Goal: Transaction & Acquisition: Book appointment/travel/reservation

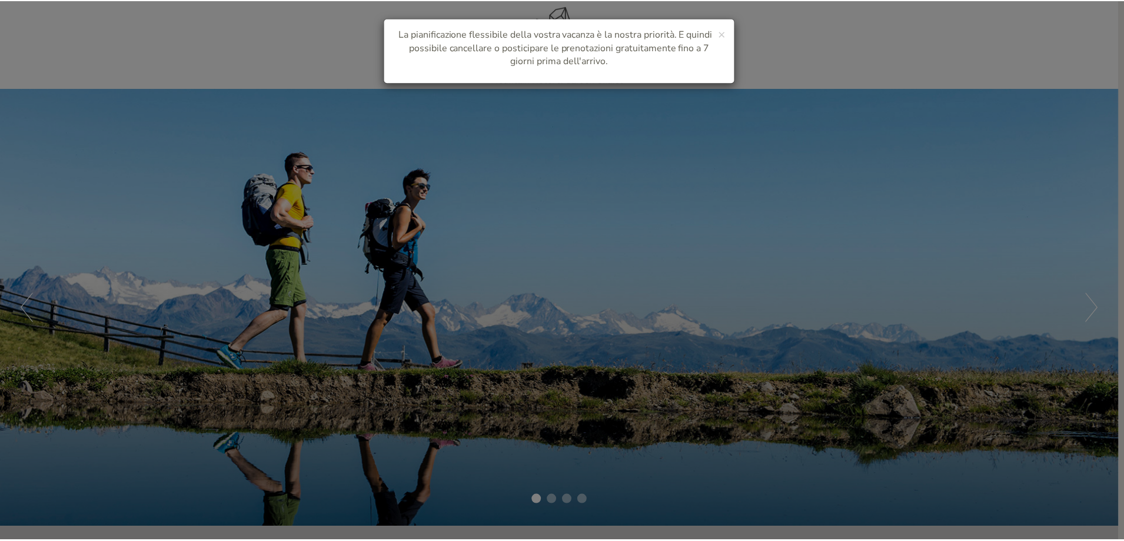
scroll to position [39, 0]
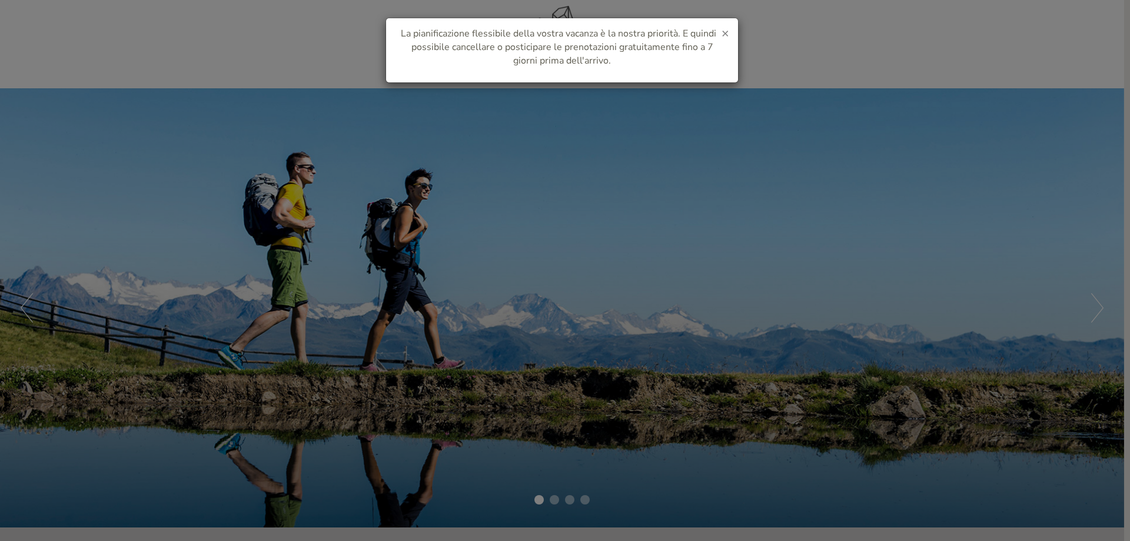
click at [724, 31] on span "×" at bounding box center [726, 33] width 8 height 16
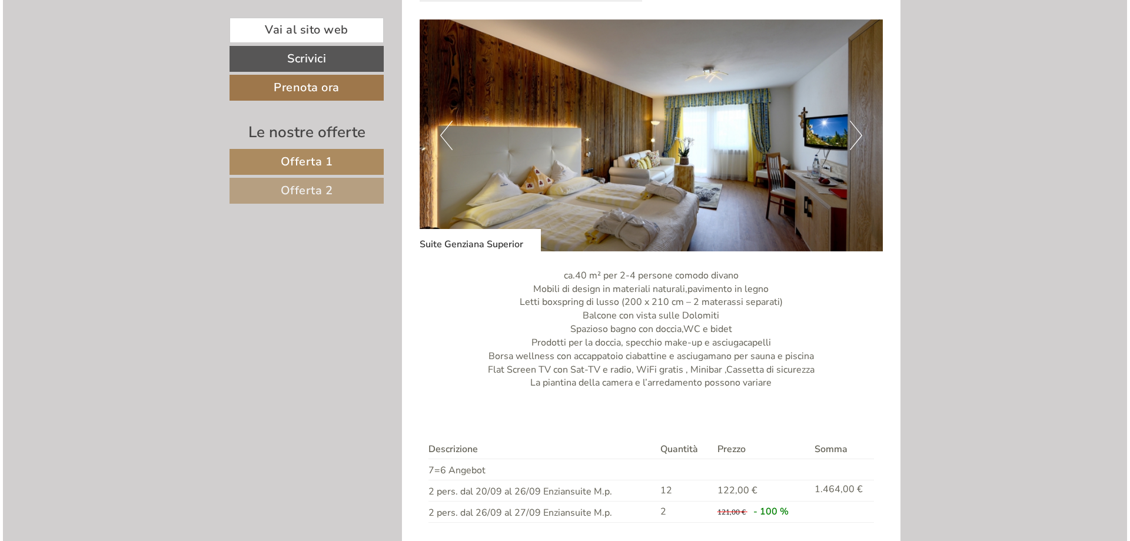
scroll to position [1943, 0]
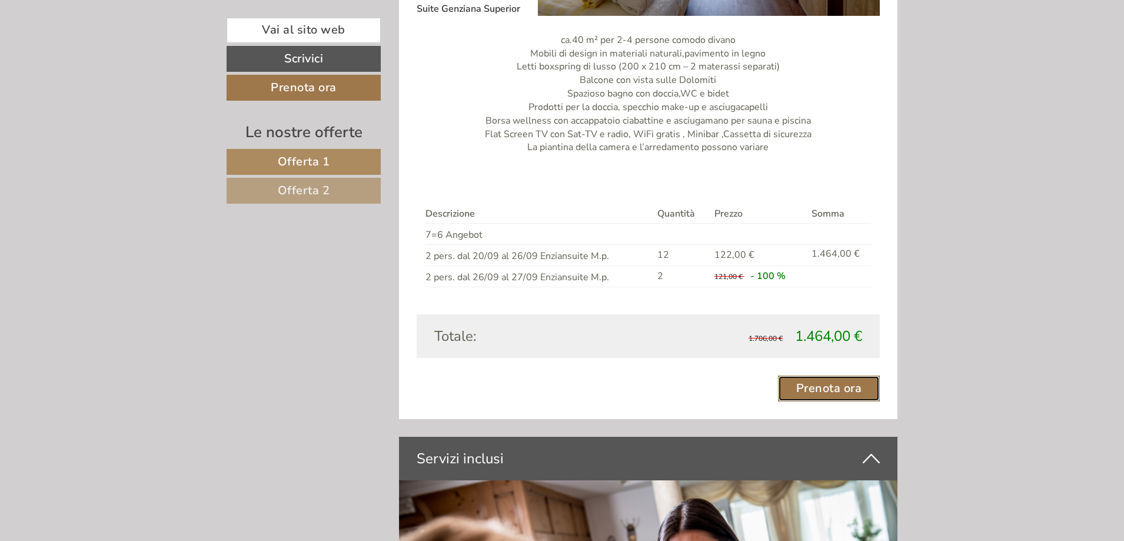
click at [822, 390] on link "Prenota ora" at bounding box center [829, 389] width 102 height 26
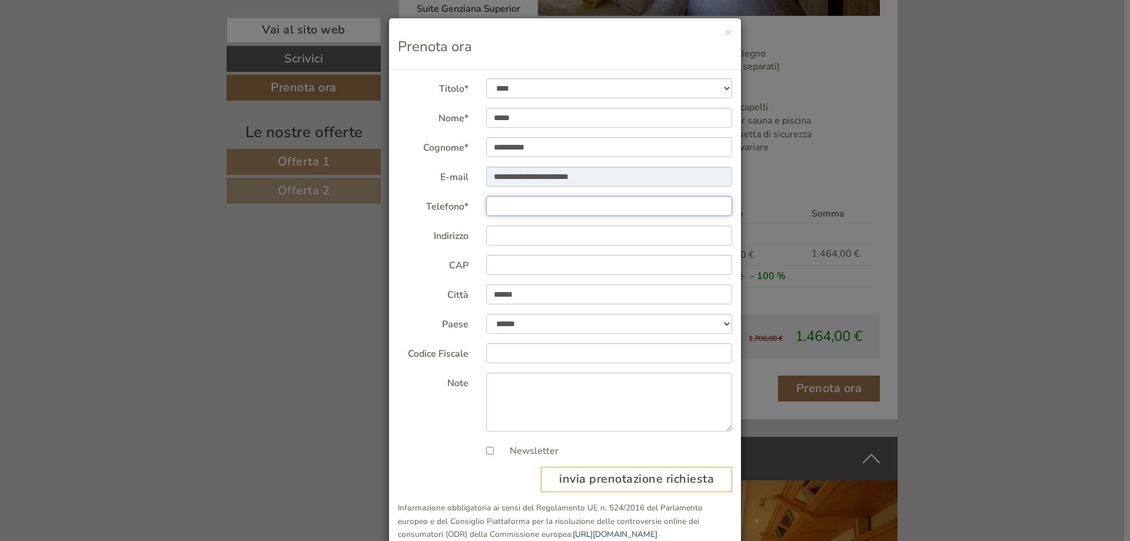
click at [505, 204] on input "Telefono*" at bounding box center [609, 206] width 247 height 20
type input "**********"
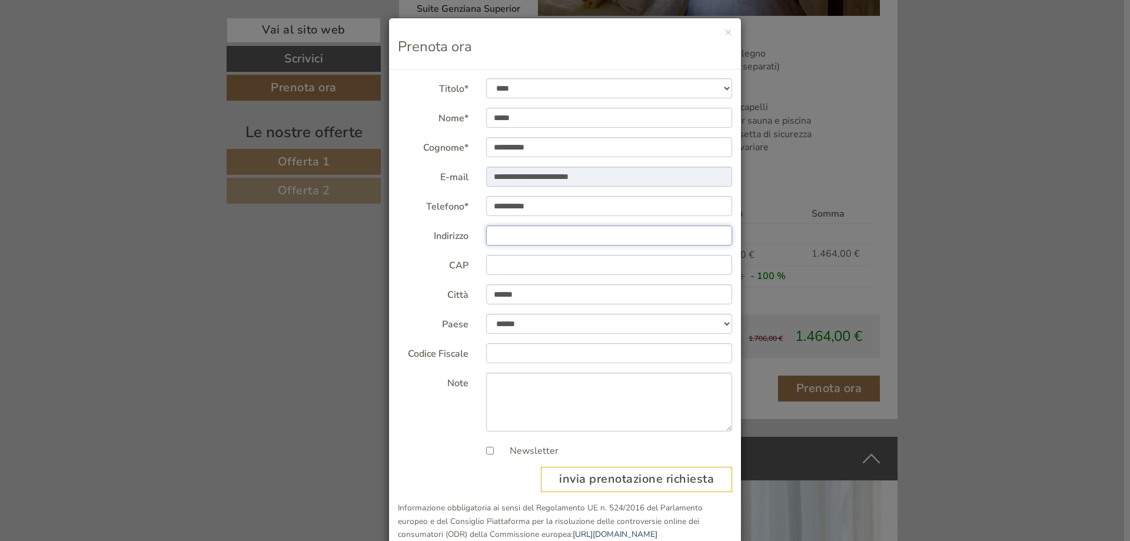
click at [509, 237] on input "Indirizzo" at bounding box center [609, 235] width 247 height 20
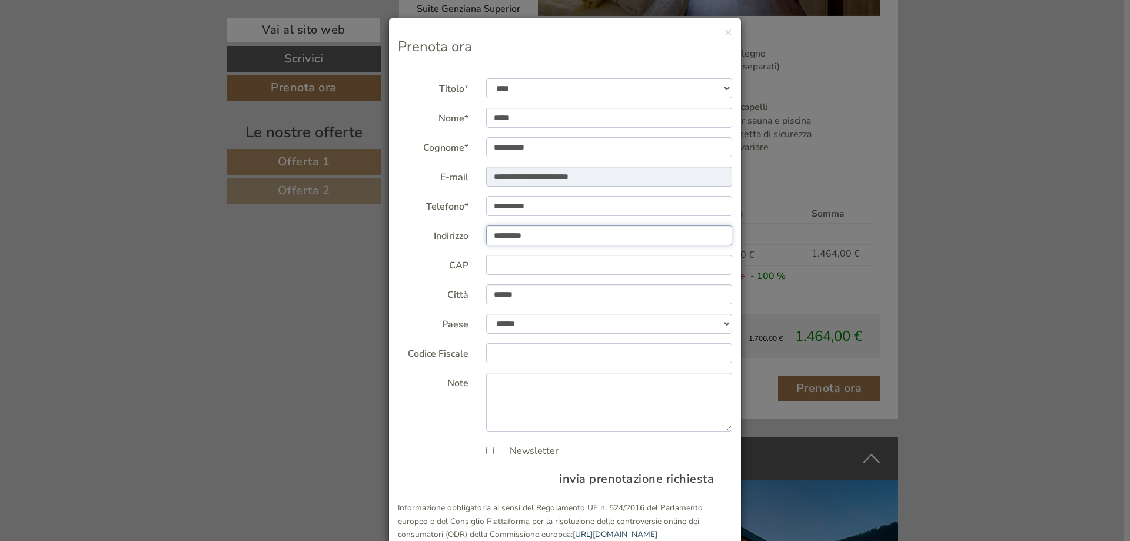
type input "**********"
click at [503, 267] on input "CAP" at bounding box center [609, 265] width 247 height 20
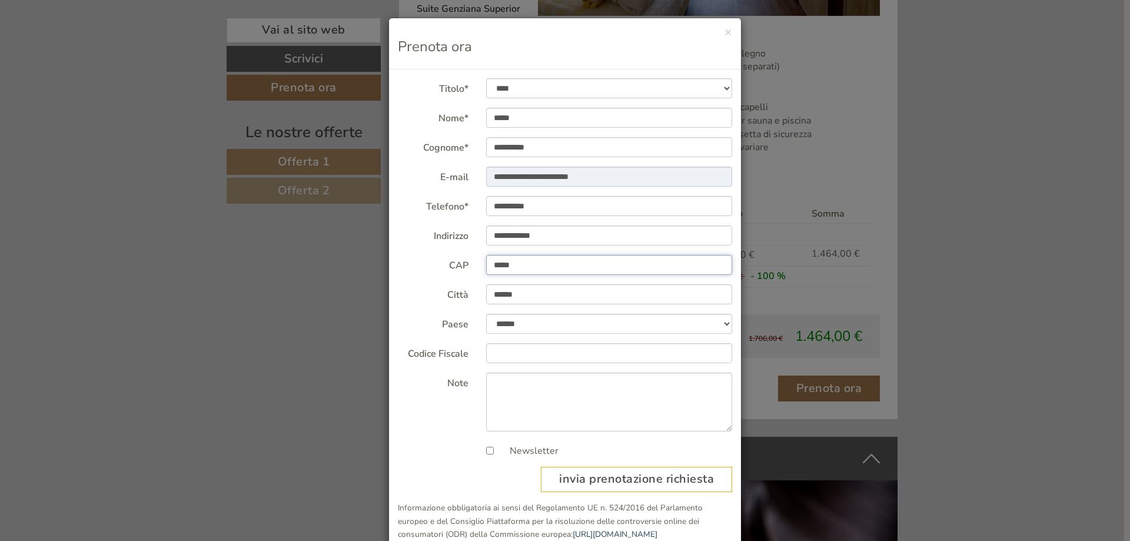
type input "*****"
click at [370, 299] on div "**********" at bounding box center [565, 270] width 1130 height 541
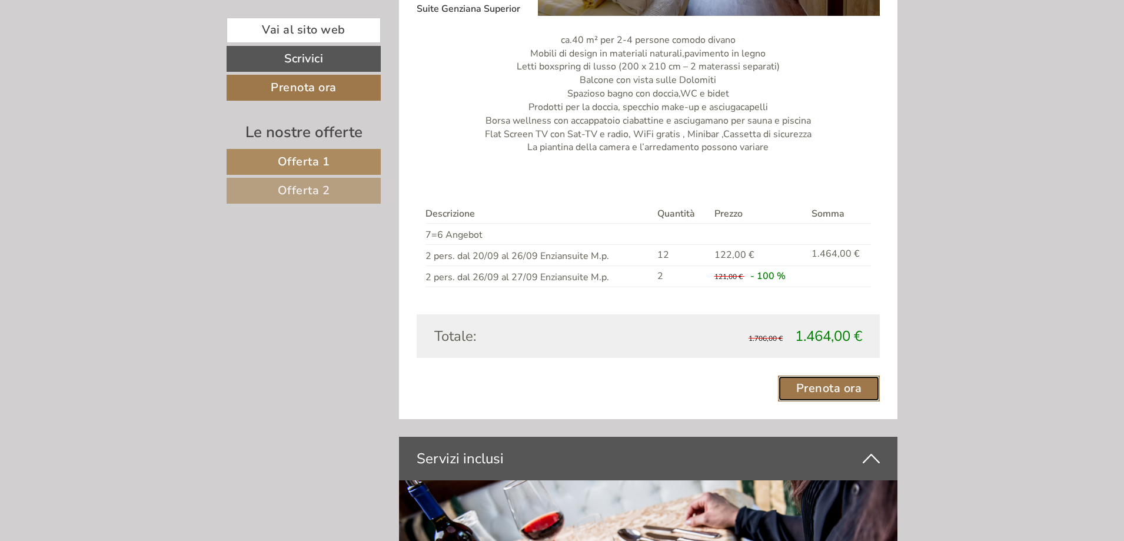
click at [811, 386] on link "Prenota ora" at bounding box center [829, 389] width 102 height 26
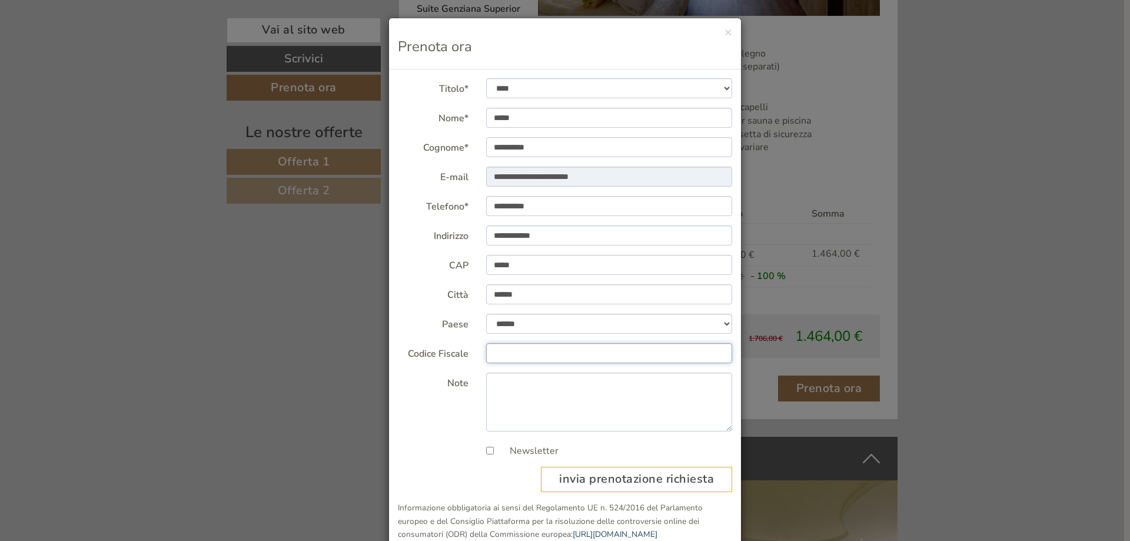
click at [506, 350] on input "Codice Fiscale" at bounding box center [609, 353] width 247 height 20
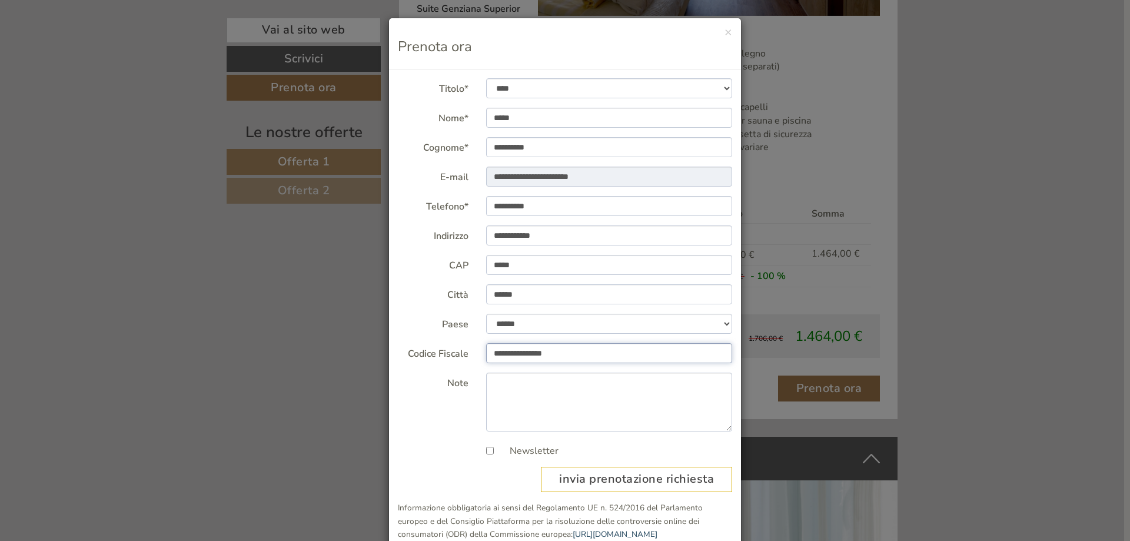
type input "**********"
click at [510, 383] on textarea "Note" at bounding box center [609, 402] width 247 height 59
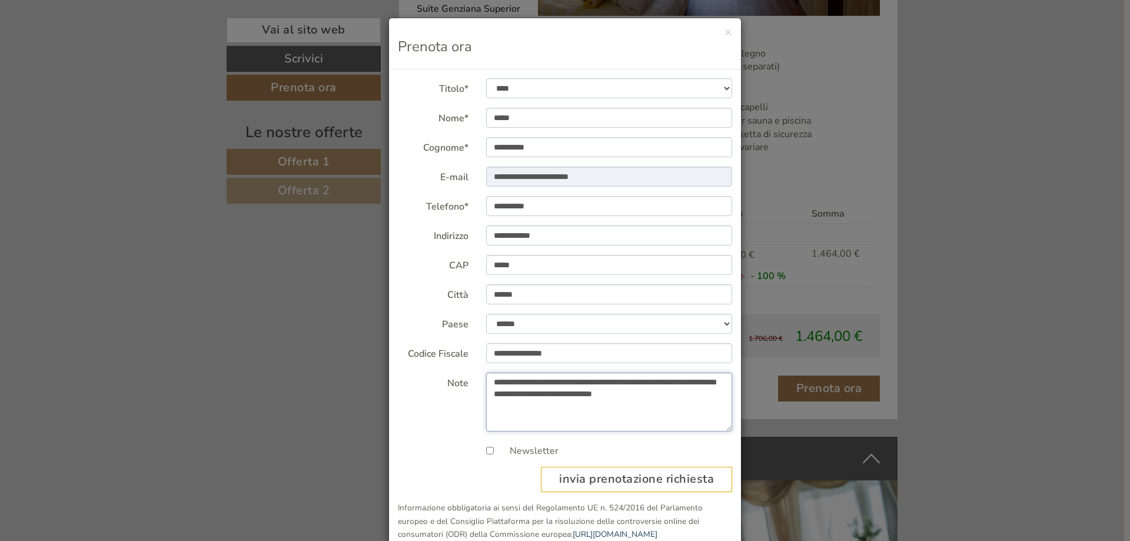
scroll to position [27, 0]
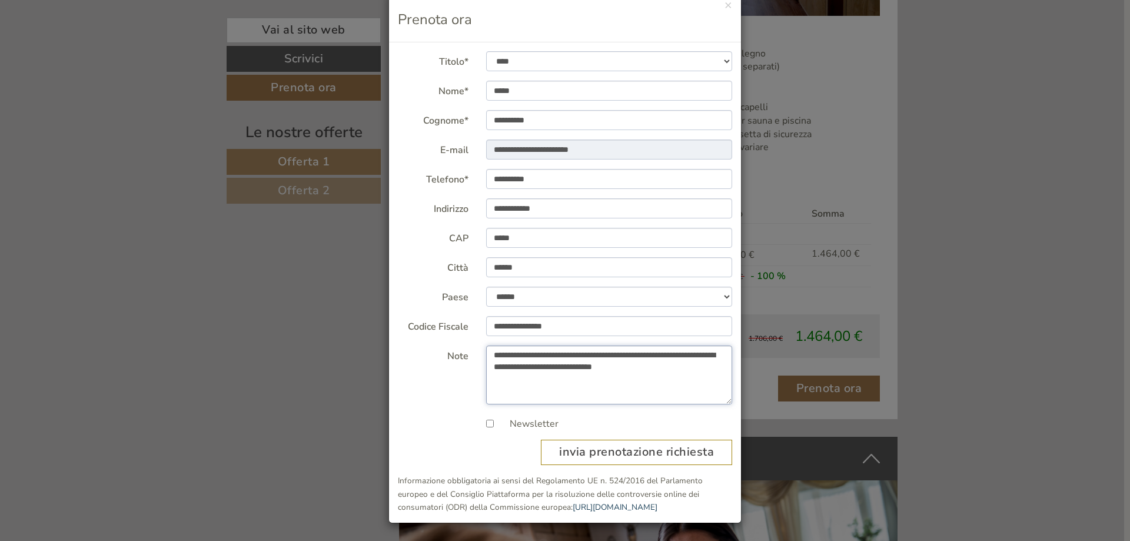
type textarea "**********"
click at [612, 445] on button "invia prenotazione richiesta" at bounding box center [636, 452] width 191 height 25
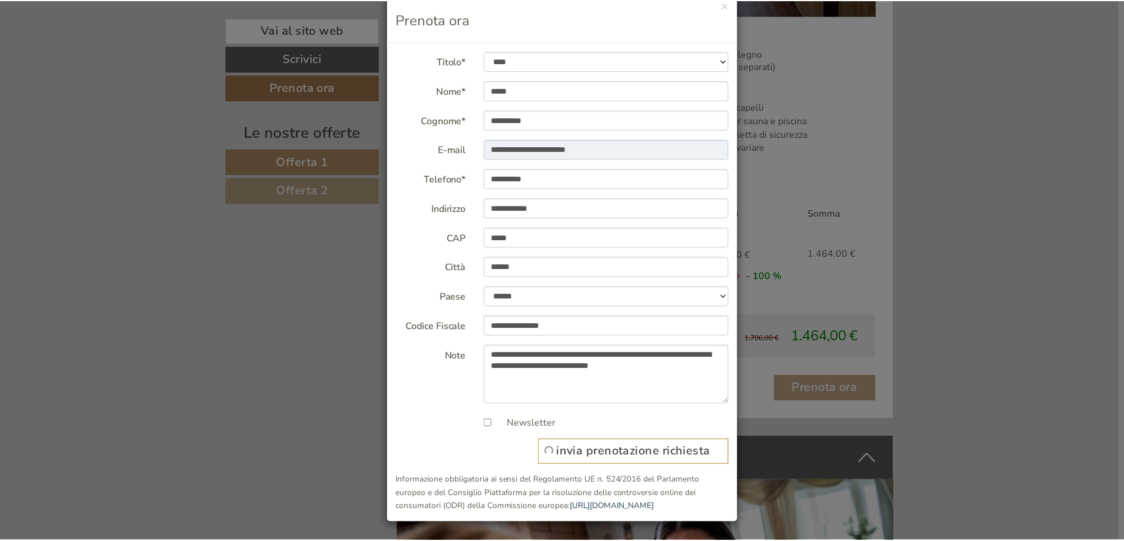
scroll to position [0, 0]
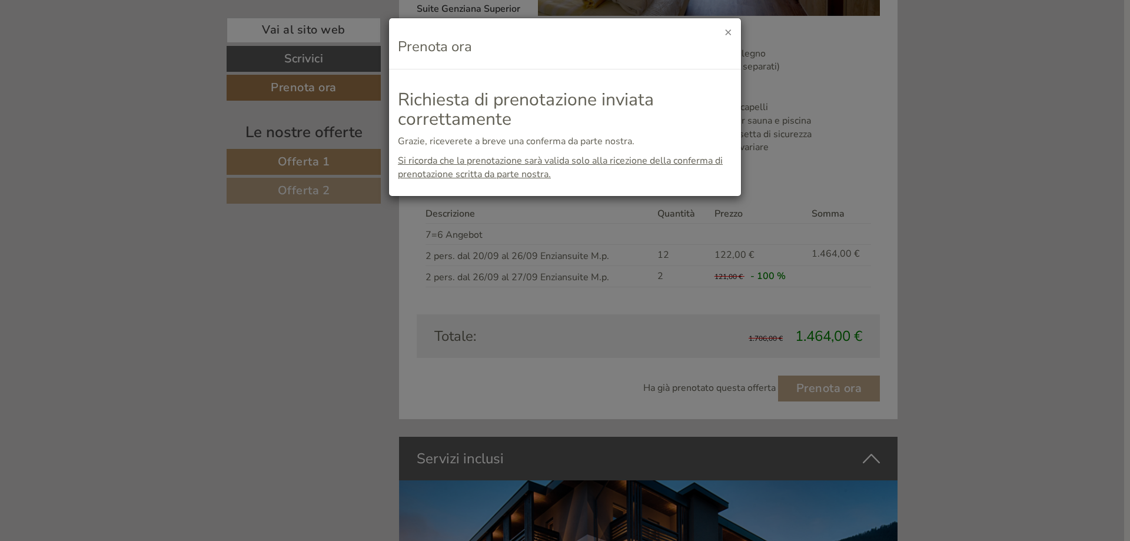
click at [726, 29] on button "×" at bounding box center [729, 32] width 8 height 12
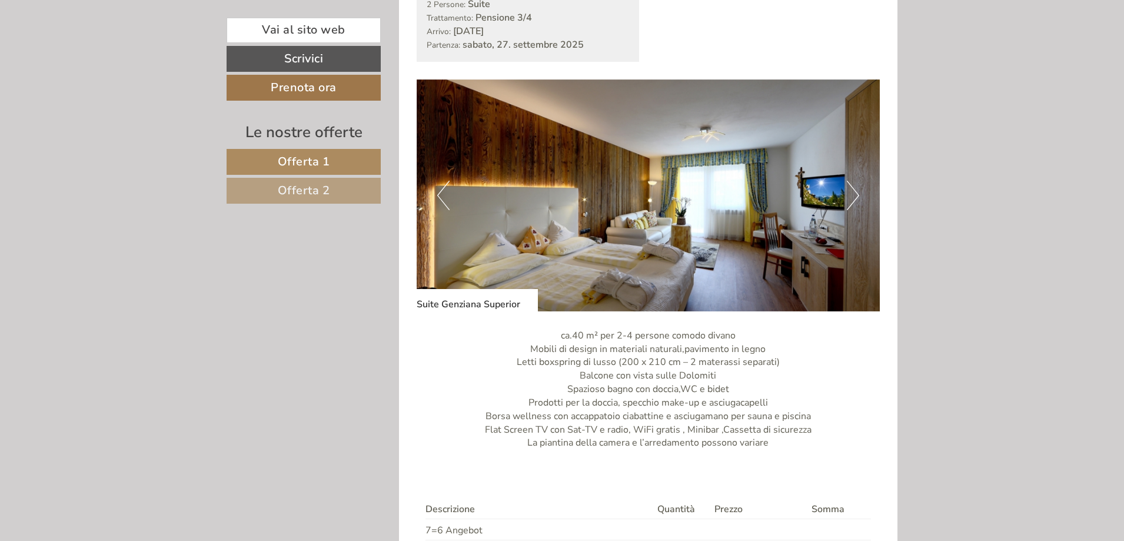
scroll to position [1589, 0]
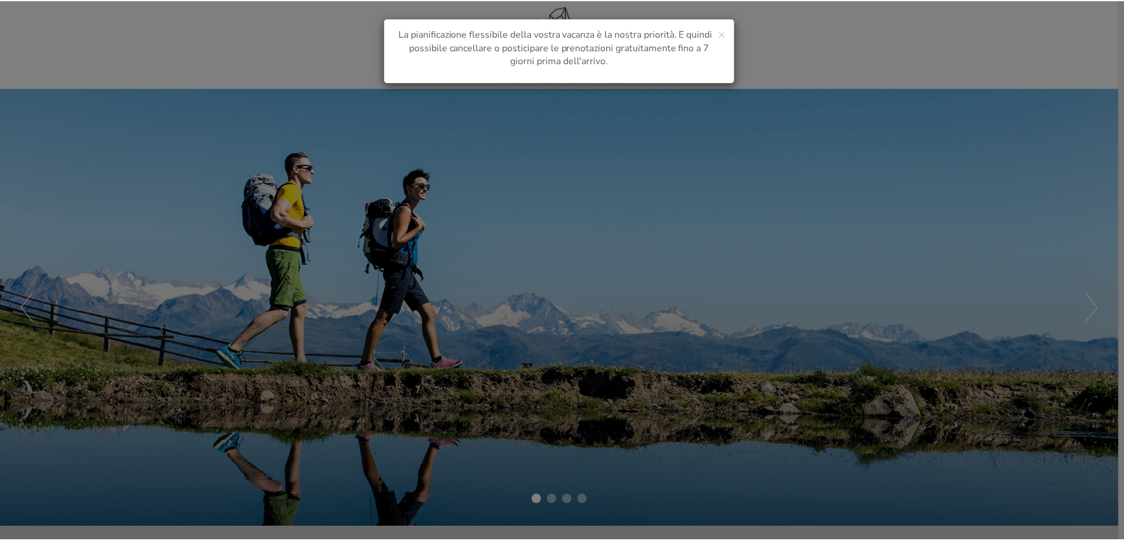
scroll to position [39, 0]
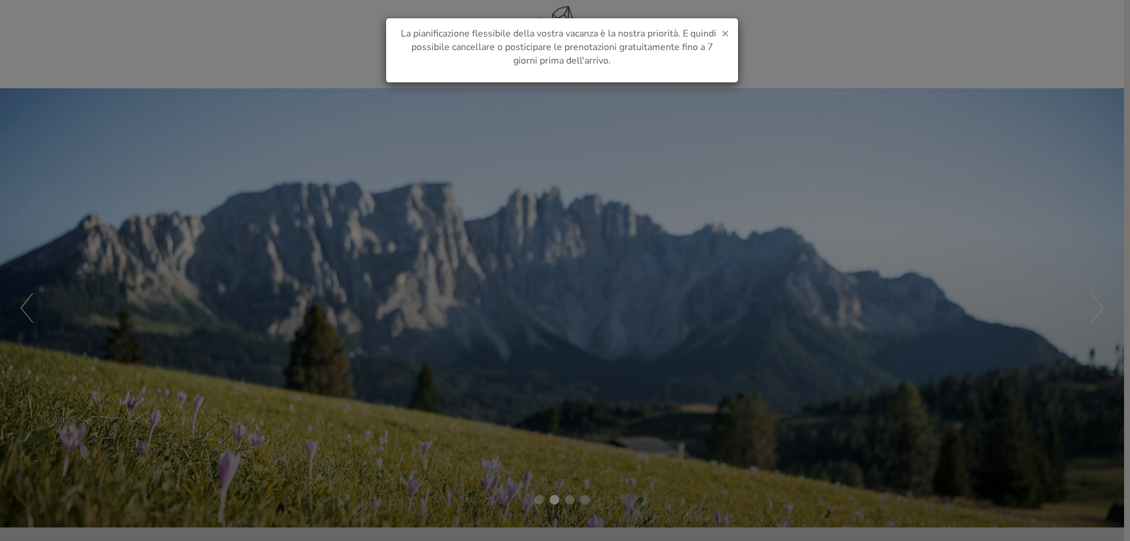
click at [726, 31] on span "×" at bounding box center [726, 33] width 8 height 16
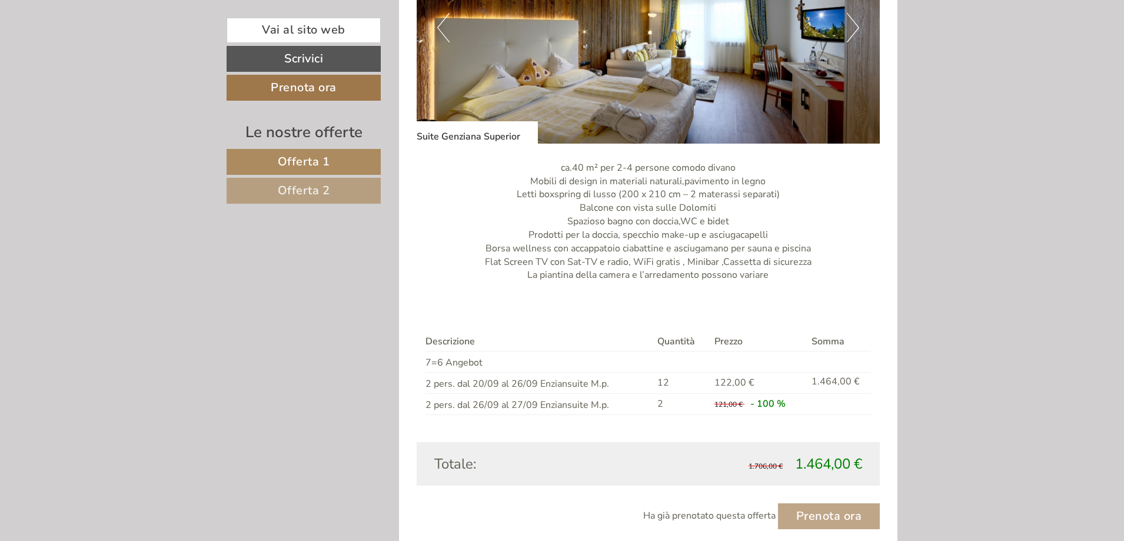
scroll to position [1884, 0]
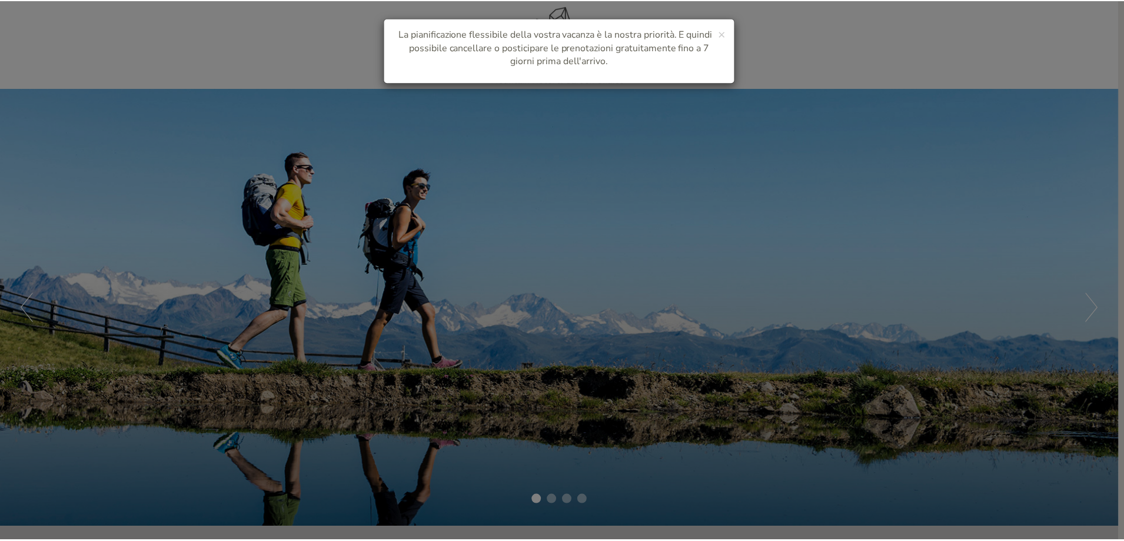
scroll to position [39, 0]
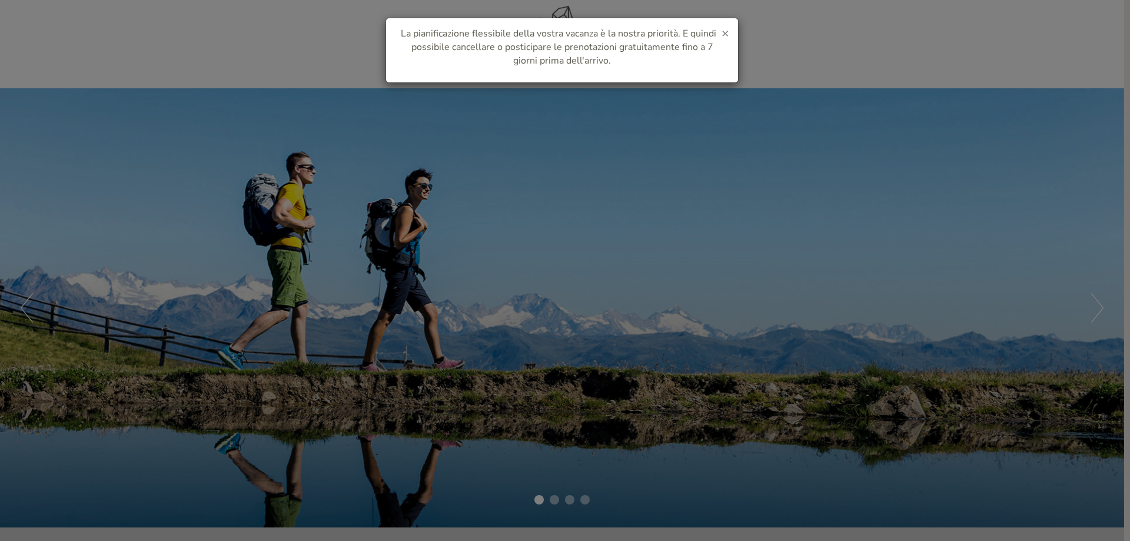
click at [725, 36] on span "×" at bounding box center [726, 33] width 8 height 16
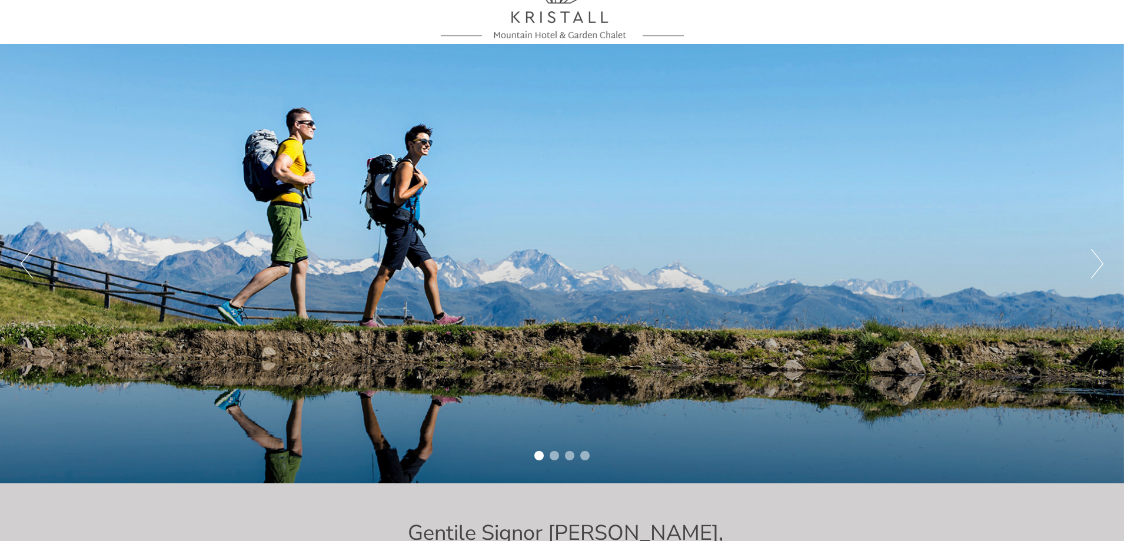
scroll to position [0, 0]
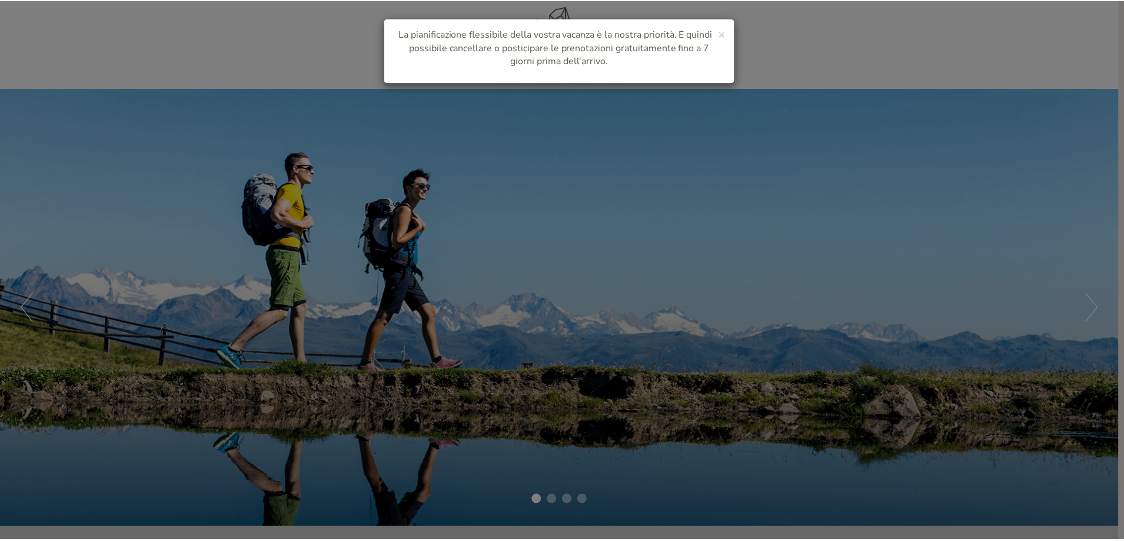
scroll to position [39, 0]
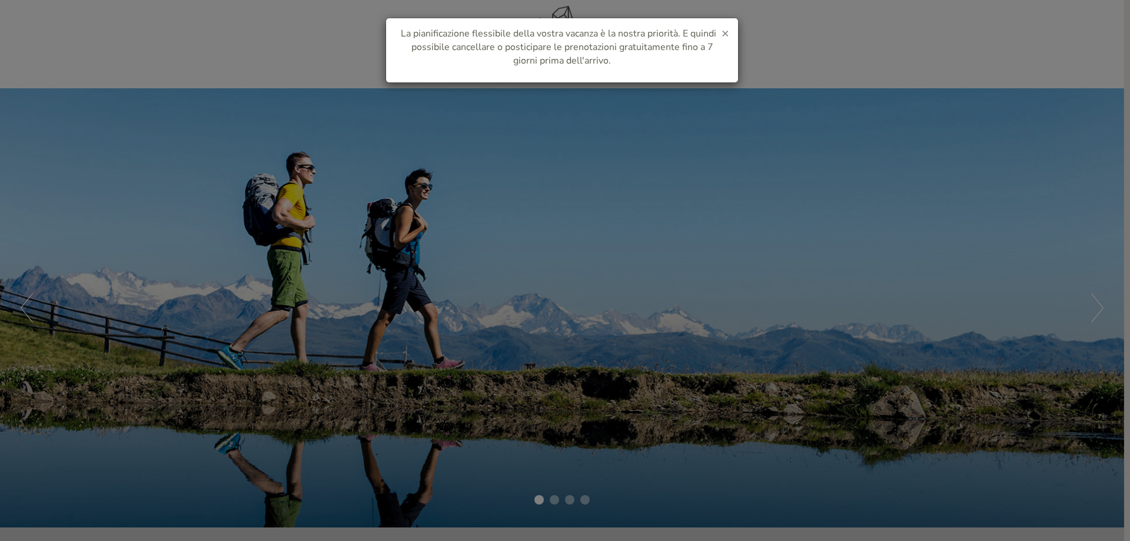
click at [725, 33] on span "×" at bounding box center [726, 33] width 8 height 16
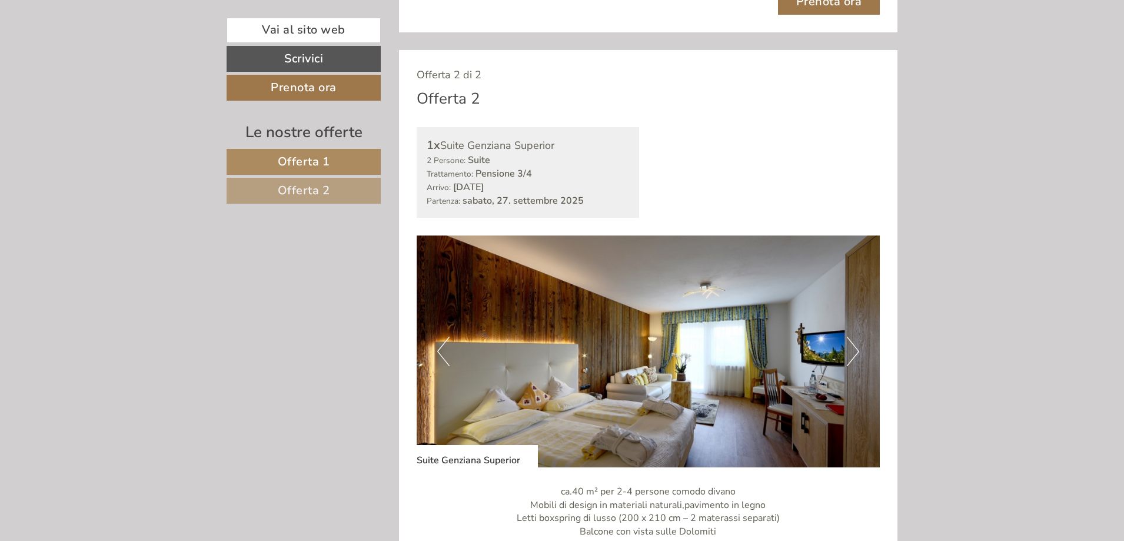
scroll to position [1589, 0]
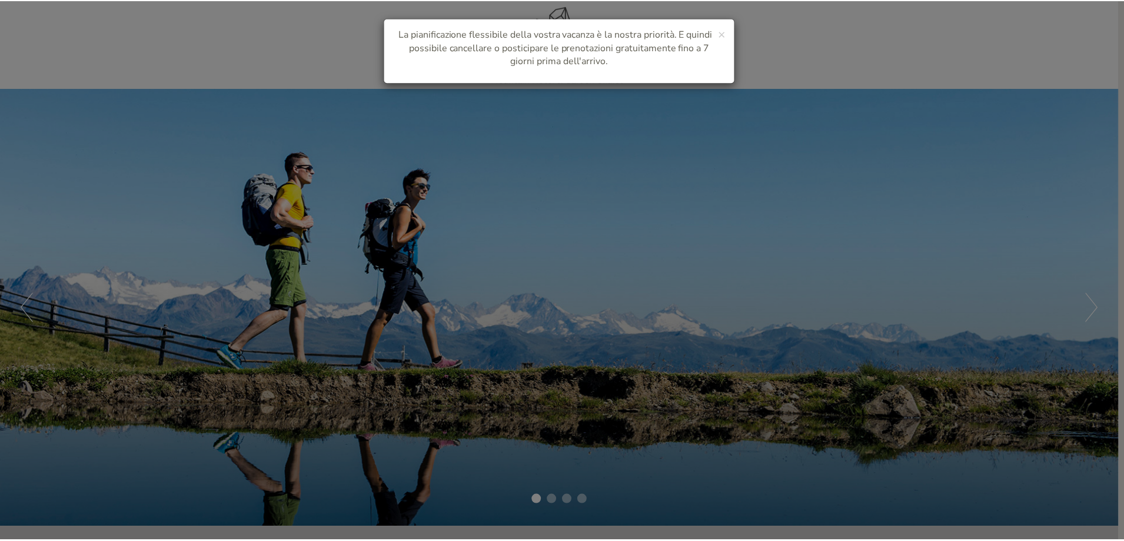
scroll to position [39, 0]
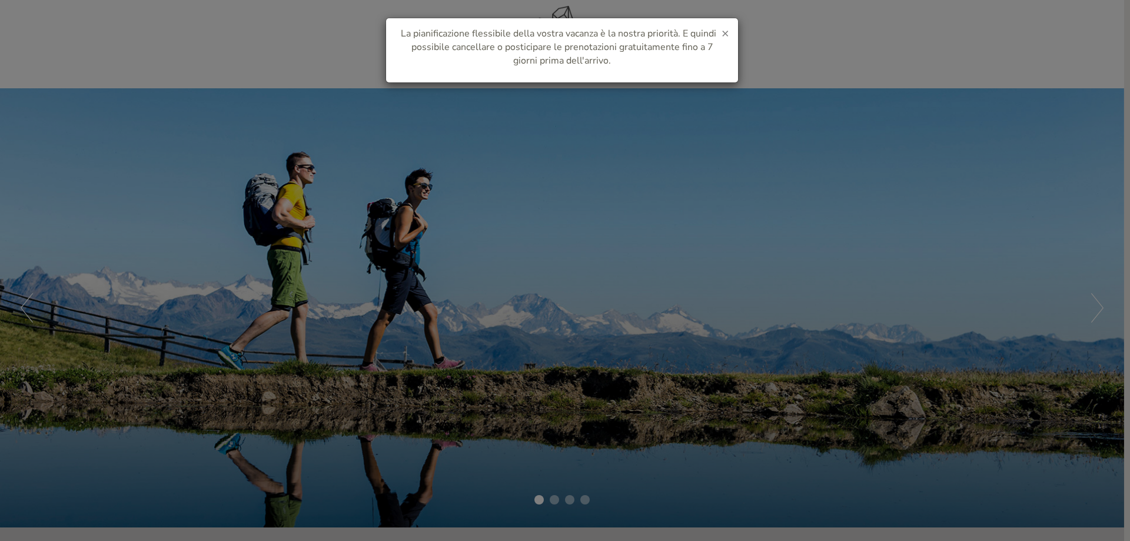
click at [728, 29] on span "×" at bounding box center [726, 33] width 8 height 16
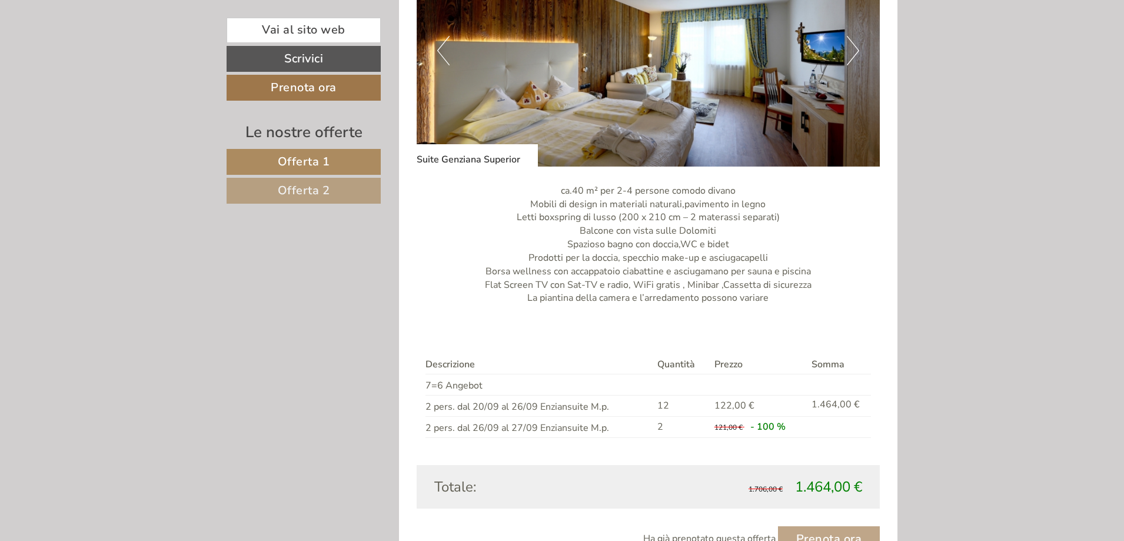
scroll to position [1825, 0]
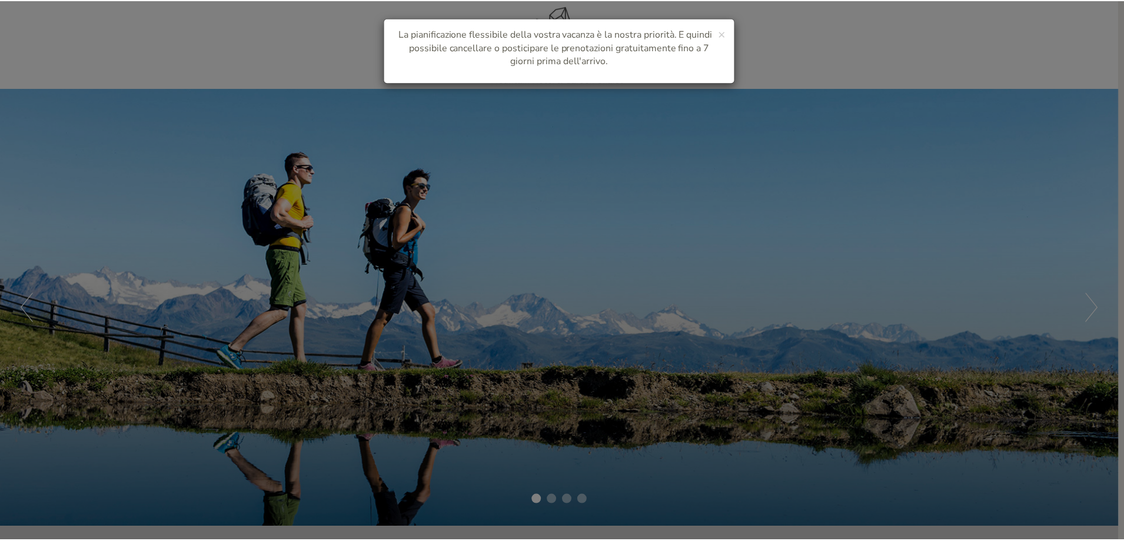
scroll to position [39, 0]
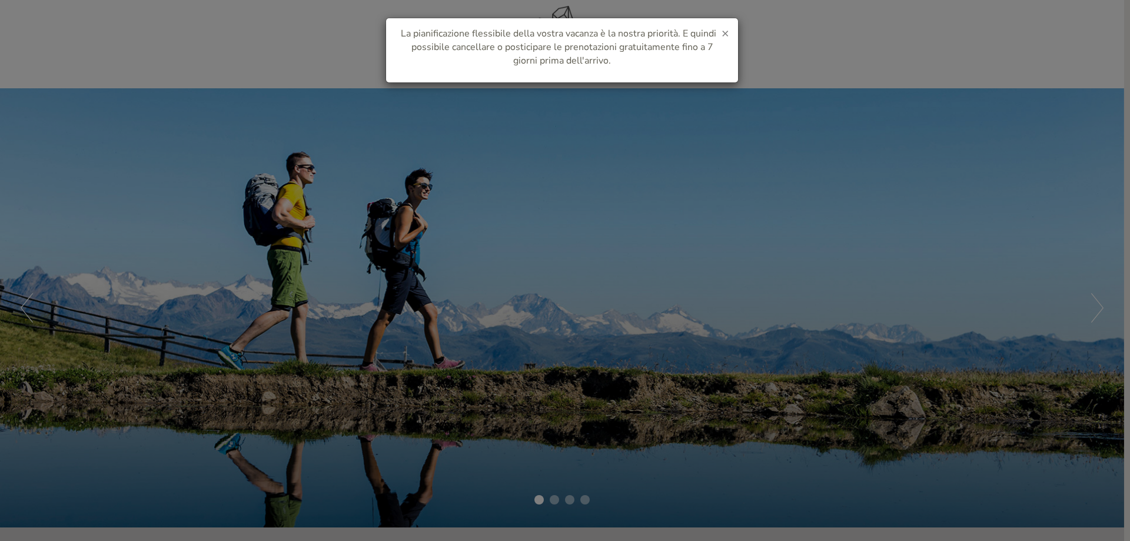
click at [723, 31] on span "×" at bounding box center [726, 33] width 8 height 16
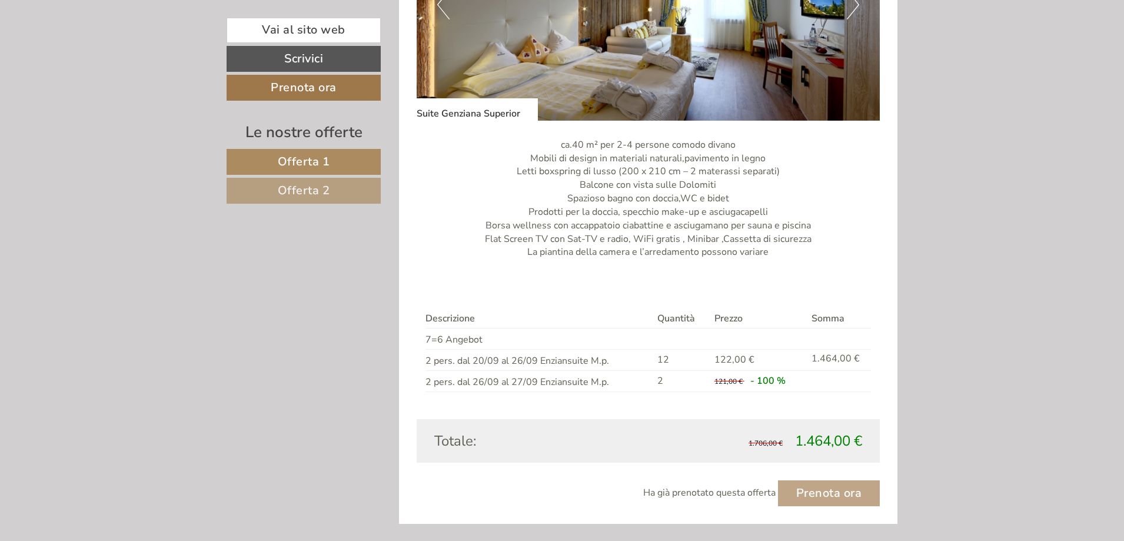
scroll to position [1943, 0]
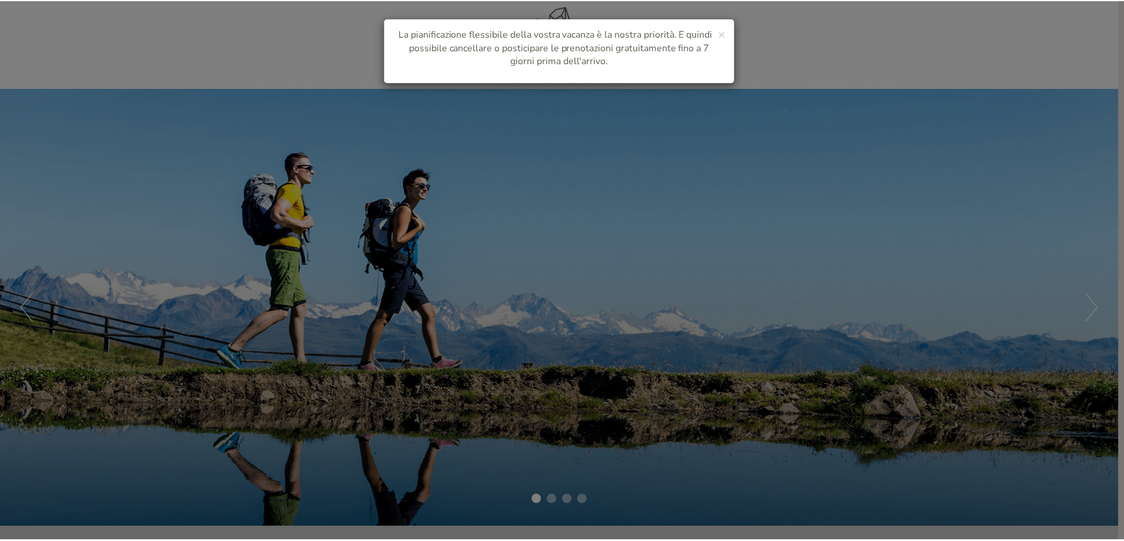
scroll to position [39, 0]
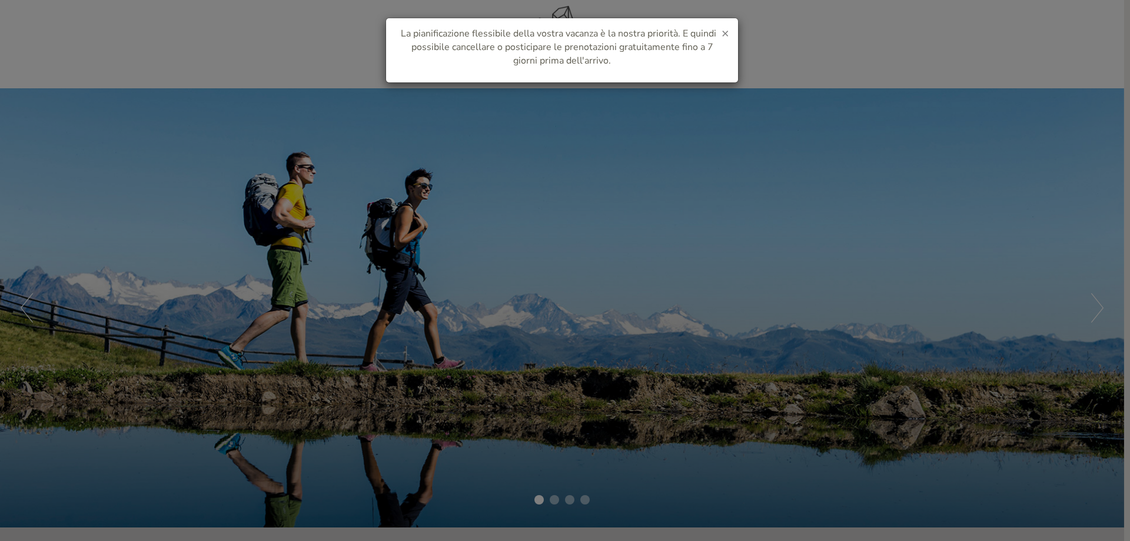
click at [726, 35] on span "×" at bounding box center [726, 33] width 8 height 16
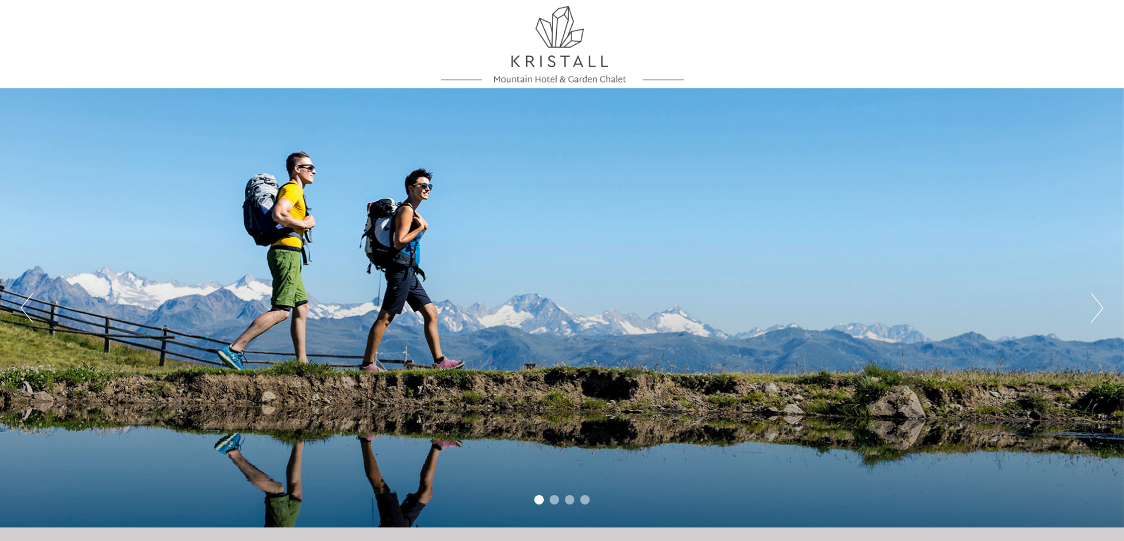
click at [628, 409] on div "Previous Next 1 2 3 4" at bounding box center [562, 307] width 1124 height 439
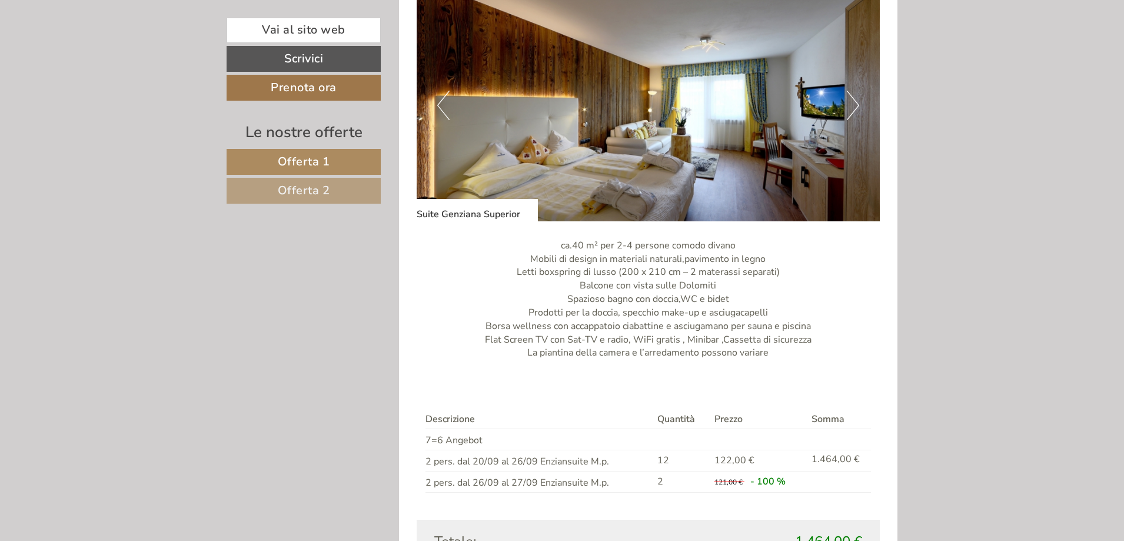
scroll to position [1884, 0]
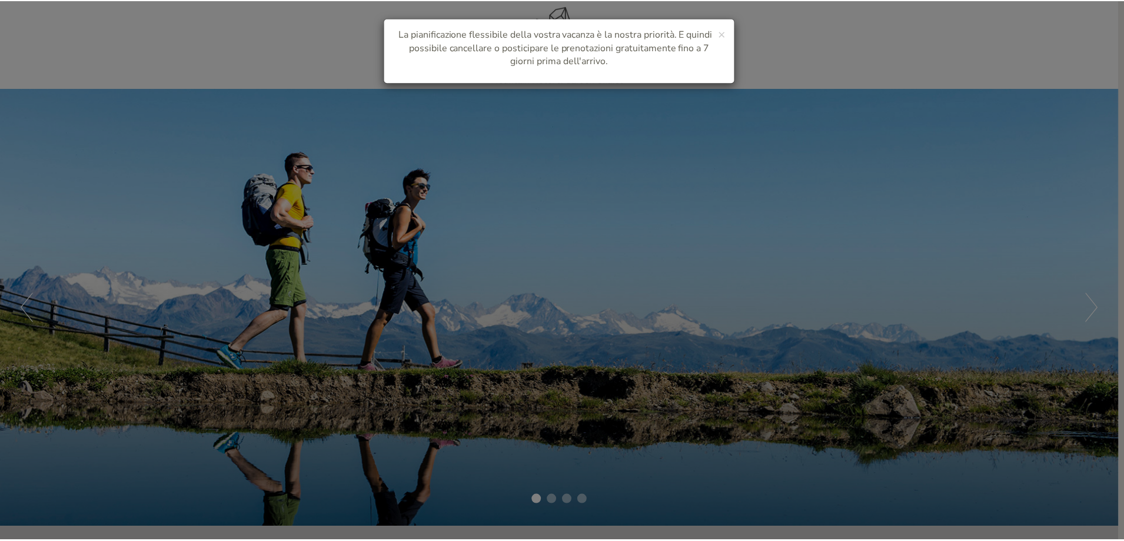
scroll to position [39, 0]
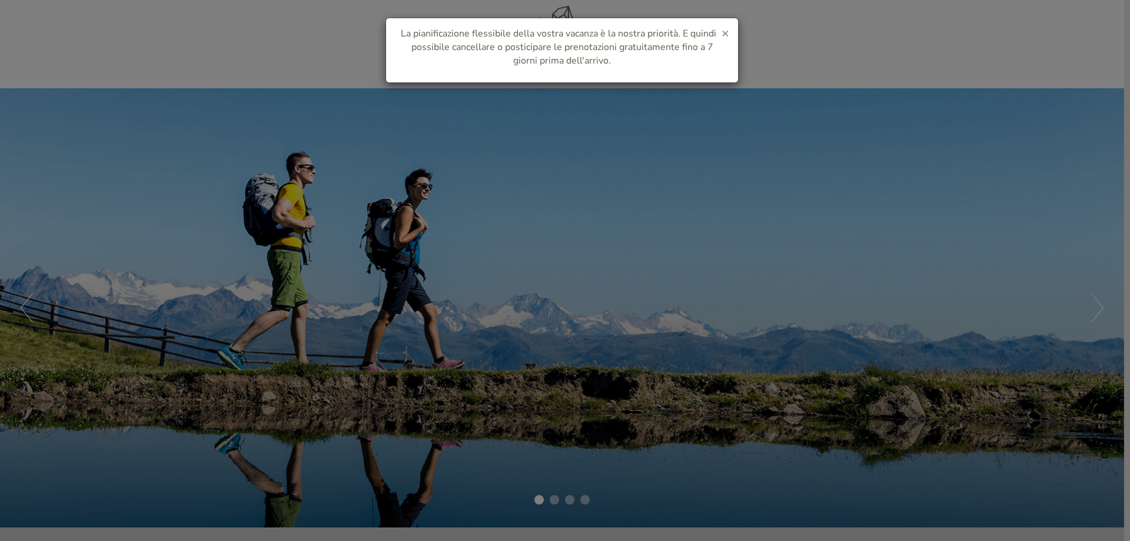
click at [728, 35] on span "×" at bounding box center [726, 33] width 8 height 16
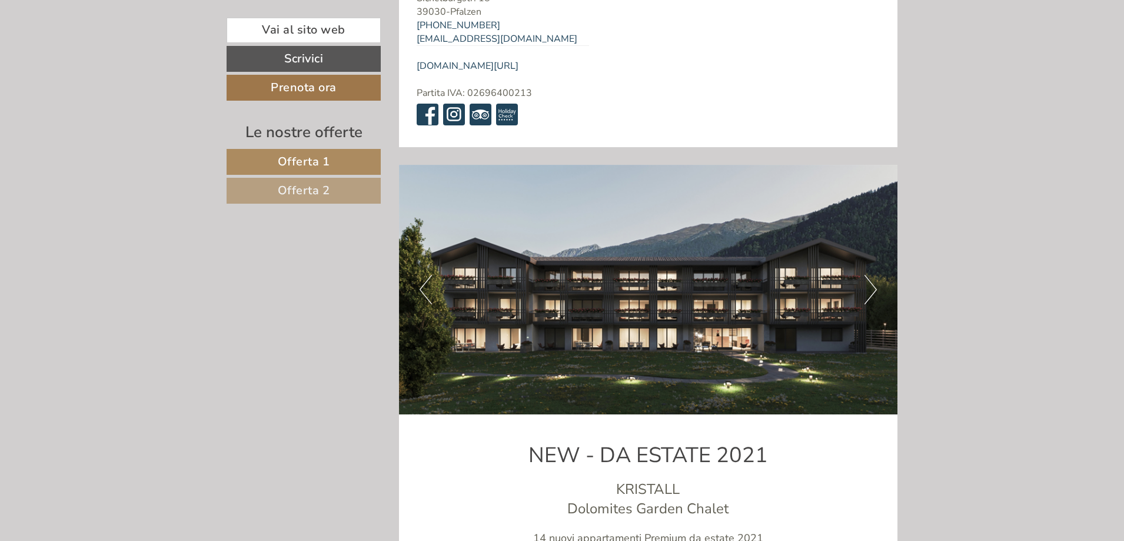
scroll to position [4945, 0]
